Goal: Find specific page/section: Find specific page/section

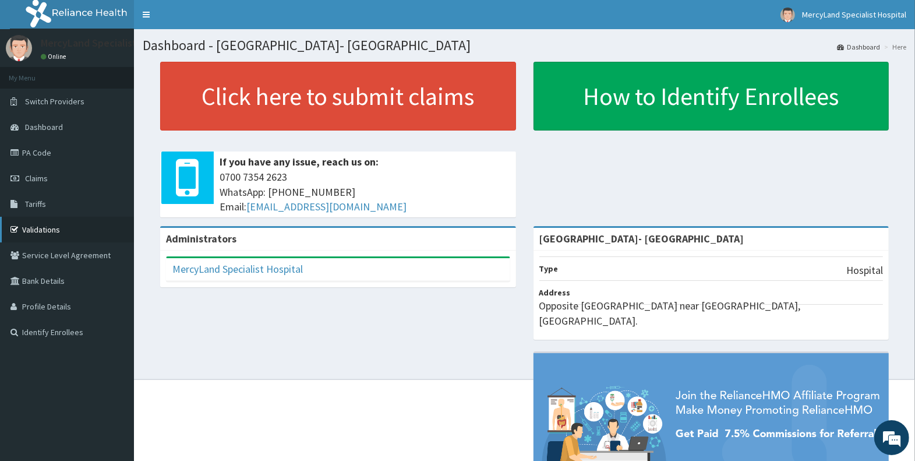
click at [45, 224] on link "Validations" at bounding box center [67, 230] width 134 height 26
click at [80, 156] on link "PA Code" at bounding box center [67, 153] width 134 height 26
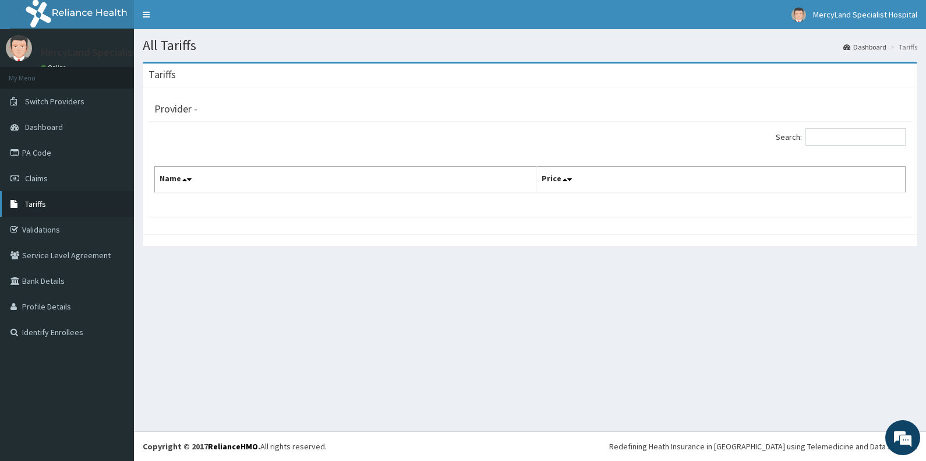
click at [47, 206] on link "Tariffs" at bounding box center [67, 204] width 134 height 26
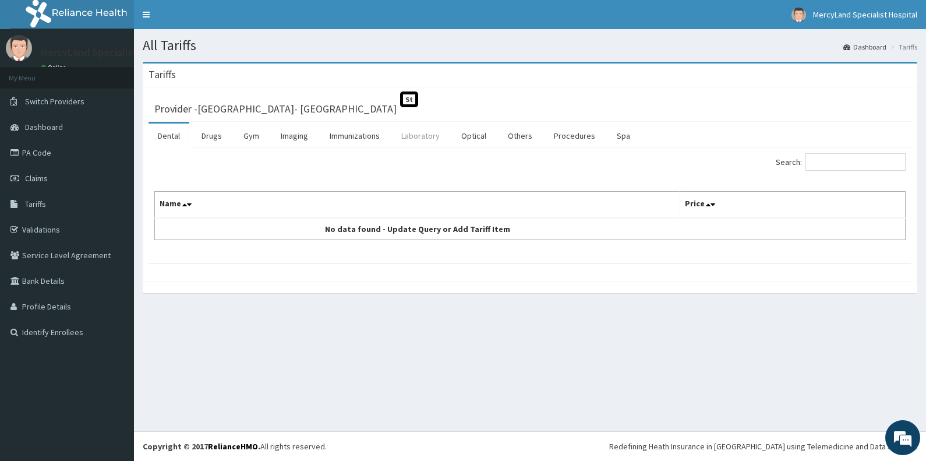
click at [412, 141] on link "Laboratory" at bounding box center [420, 136] width 57 height 24
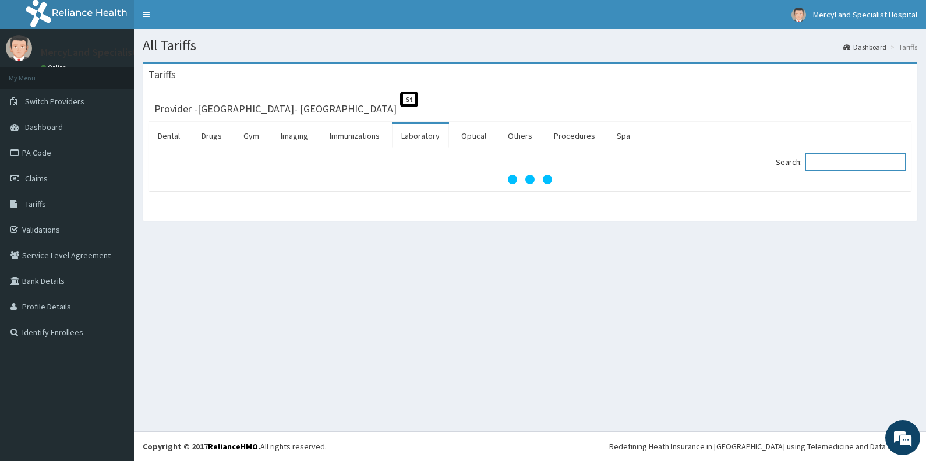
click at [826, 162] on input "Search:" at bounding box center [856, 161] width 100 height 17
type input "w"
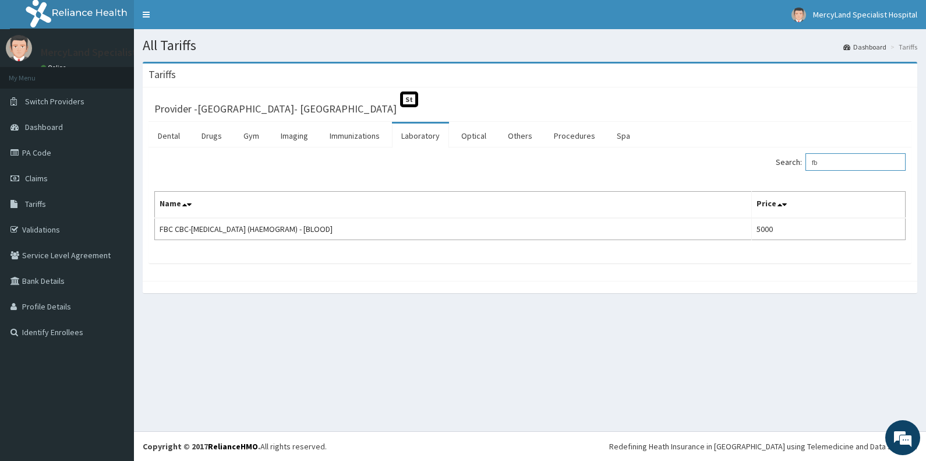
type input "f"
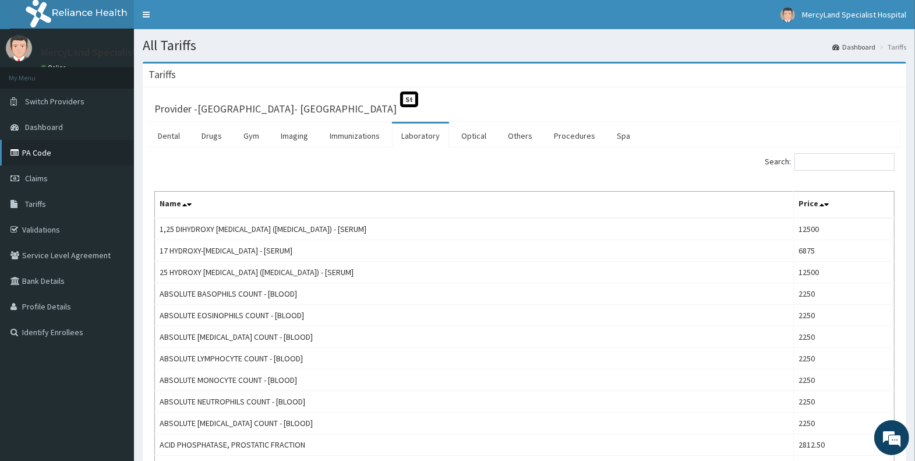
click at [56, 154] on link "PA Code" at bounding box center [67, 153] width 134 height 26
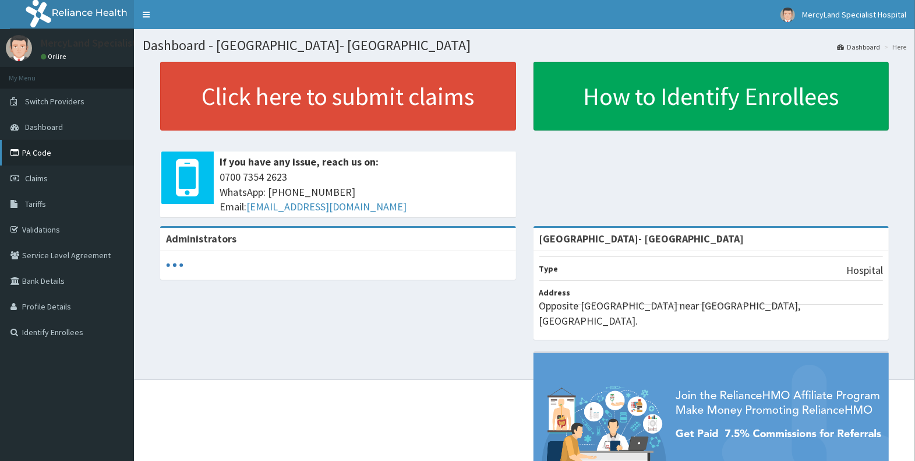
click at [77, 153] on link "PA Code" at bounding box center [67, 153] width 134 height 26
